Goal: Check status

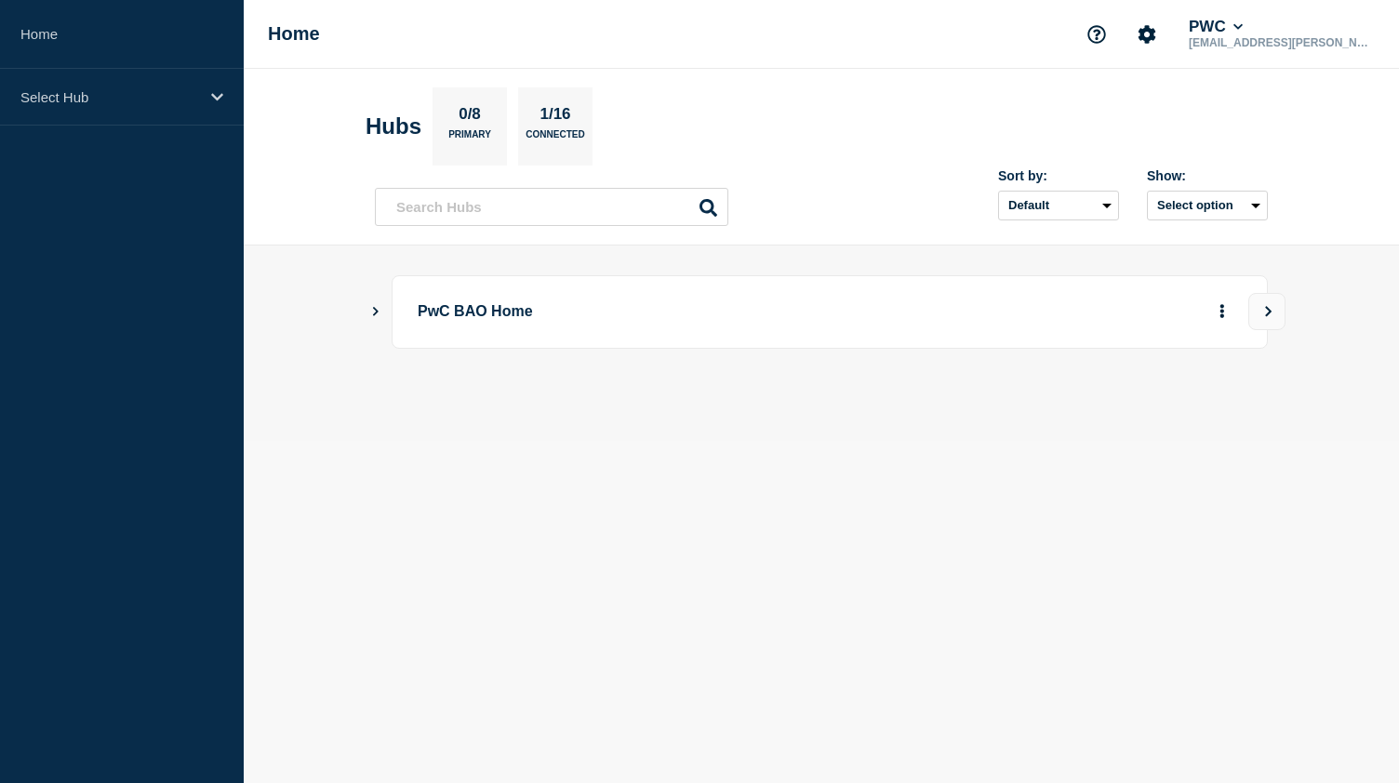
click at [372, 314] on button "Show Connected Hubs" at bounding box center [375, 312] width 9 height 14
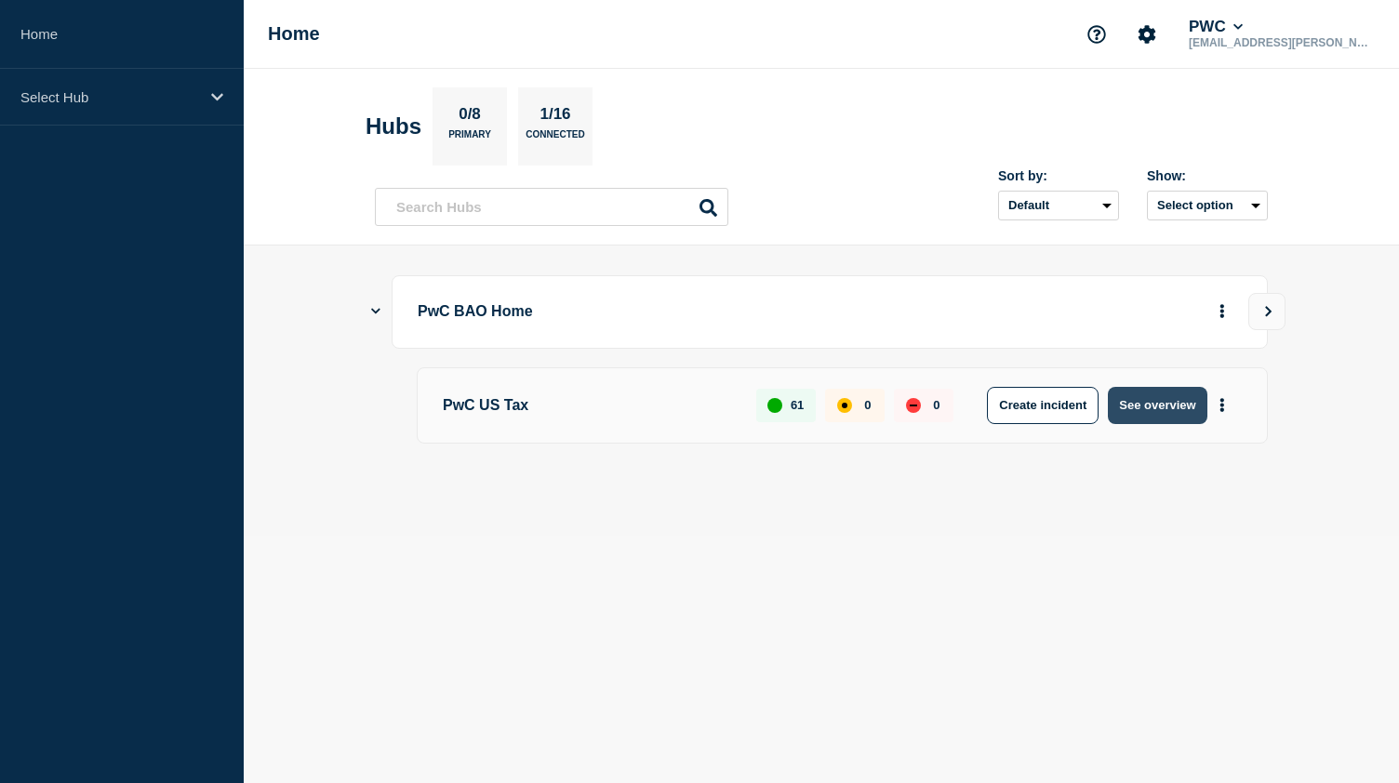
click at [1146, 407] on button "See overview" at bounding box center [1157, 405] width 99 height 37
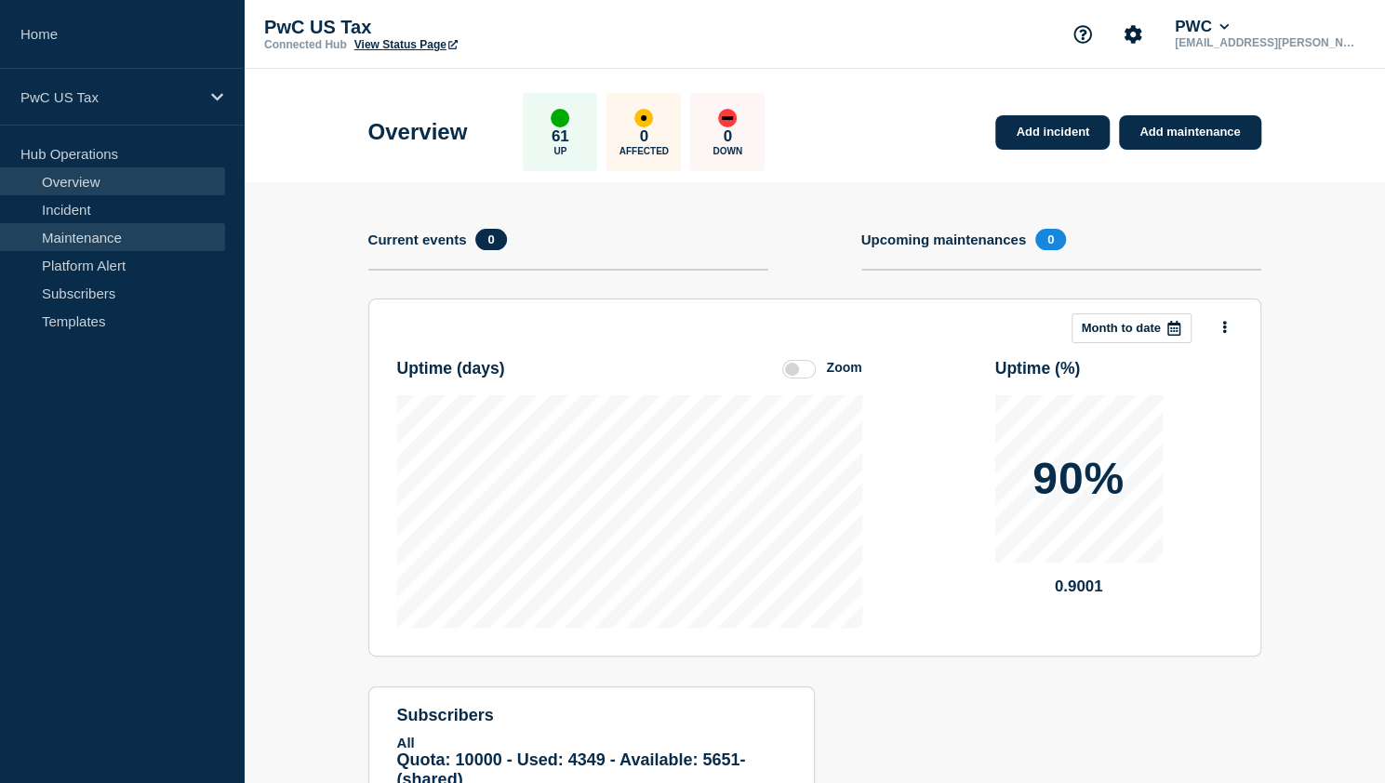
click at [79, 246] on link "Maintenance" at bounding box center [112, 237] width 225 height 28
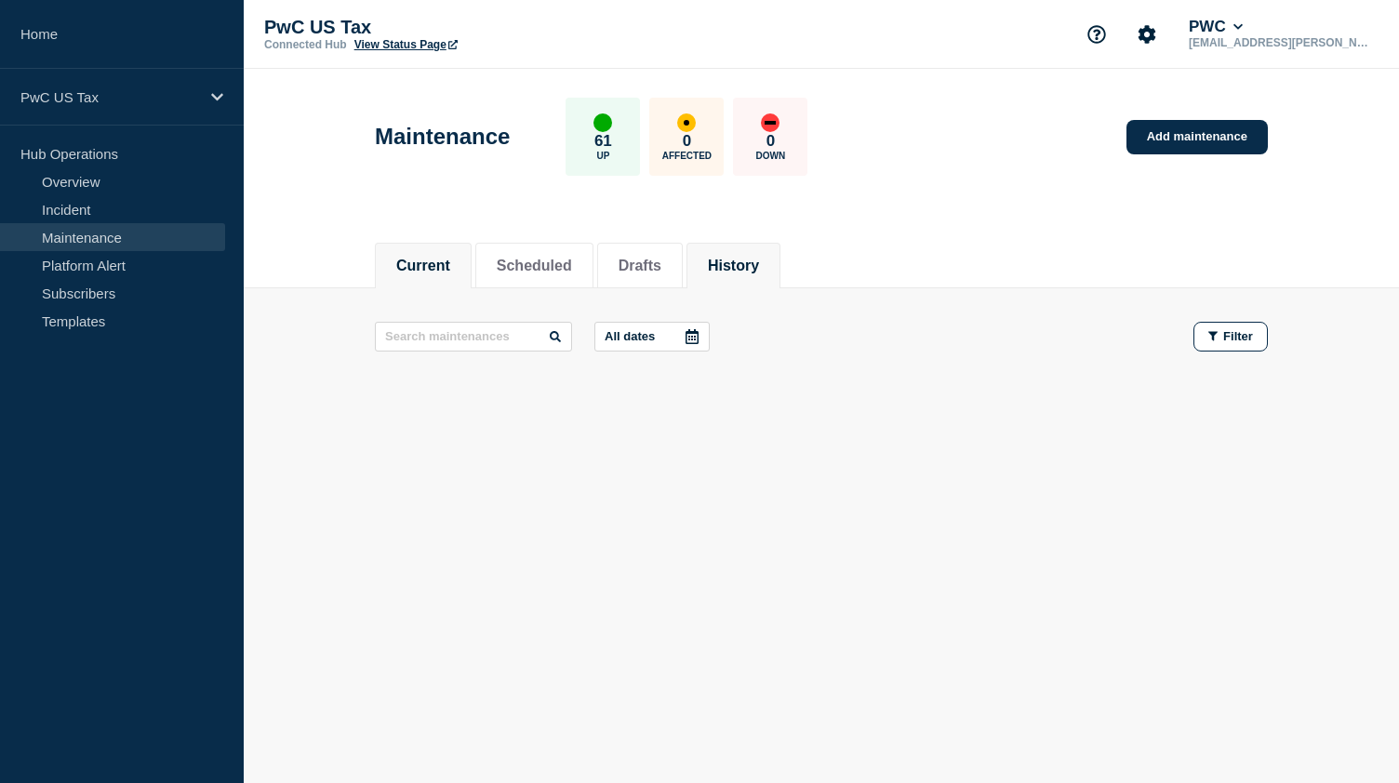
click at [745, 267] on button "History" at bounding box center [733, 266] width 51 height 17
